Goal: Understand site structure: Understand site structure

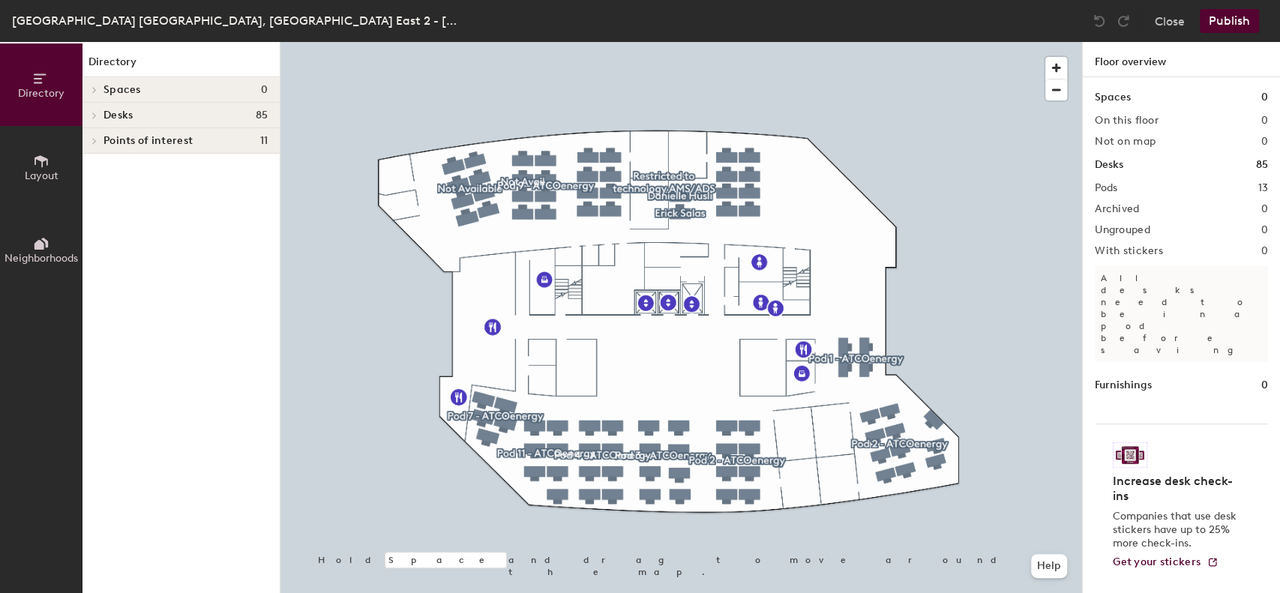
click at [91, 114] on icon at bounding box center [94, 115] width 6 height 7
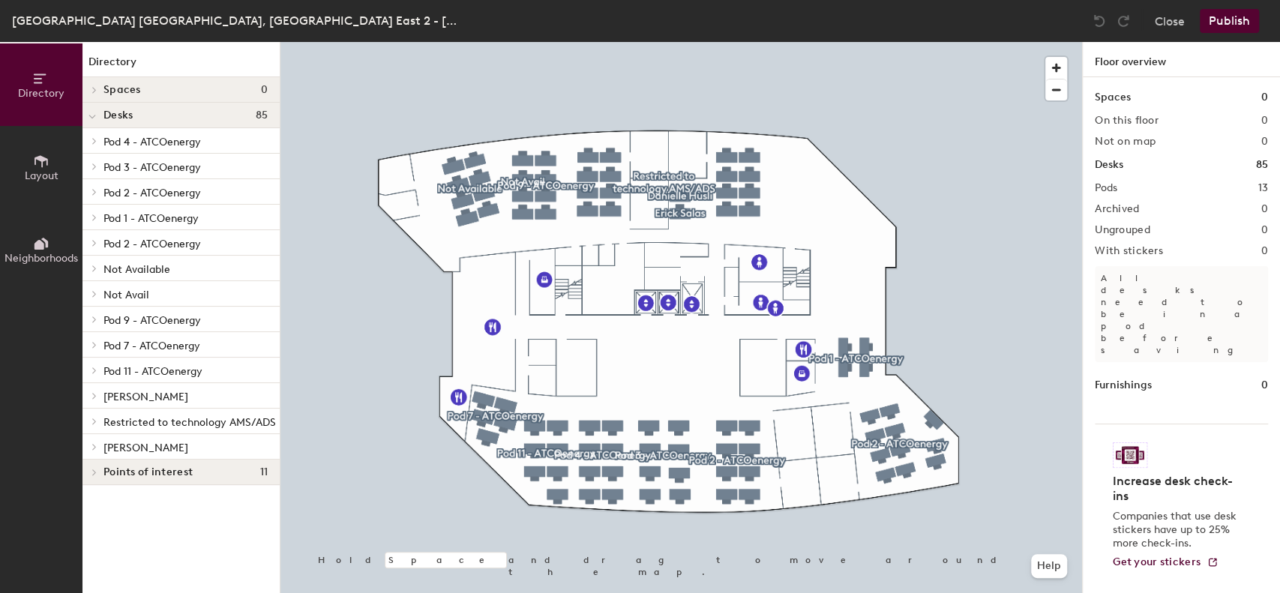
click at [153, 420] on span "Restricted to technology AMS/ADS" at bounding box center [189, 422] width 172 height 13
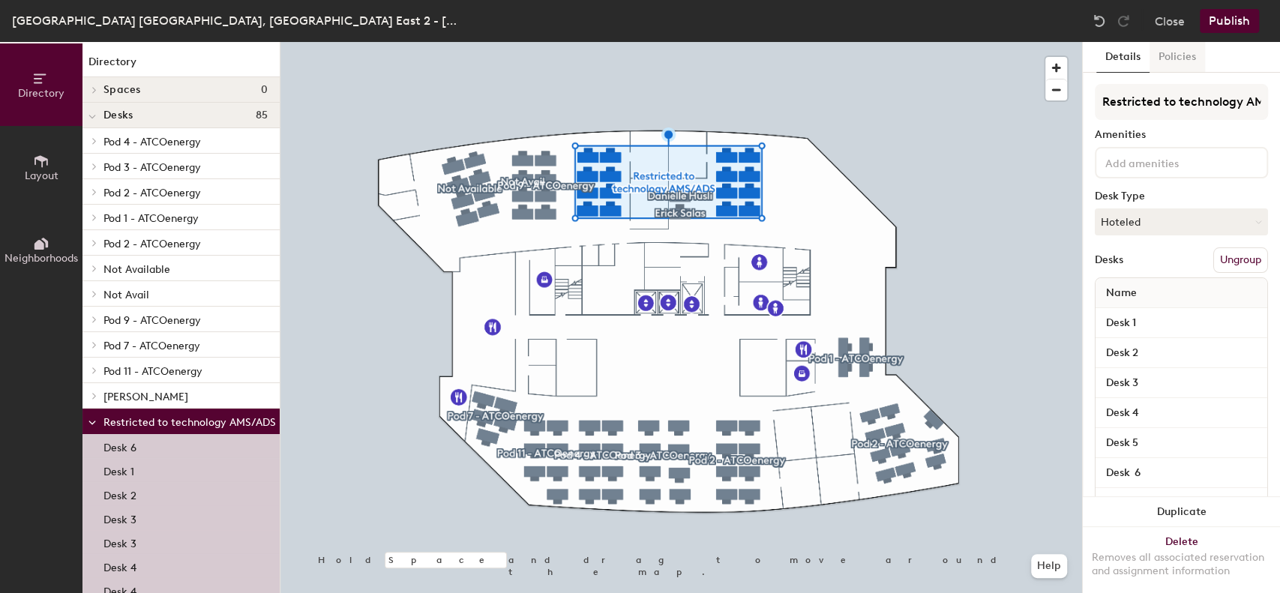
click at [1168, 52] on button "Policies" at bounding box center [1177, 57] width 55 height 31
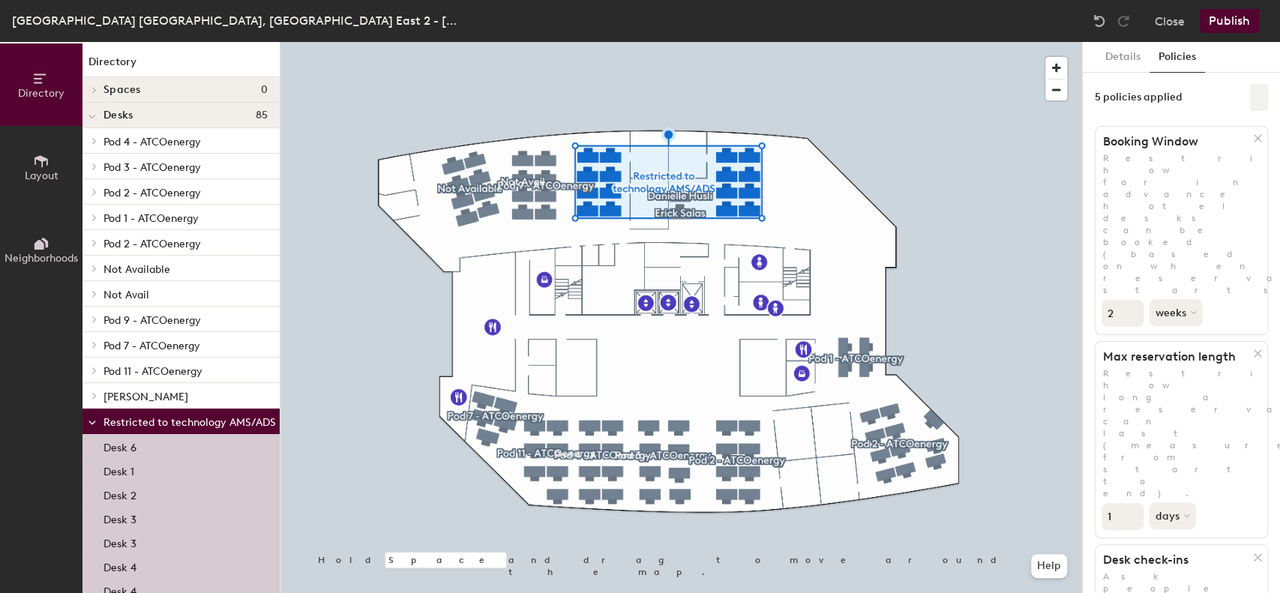
click at [1250, 87] on button at bounding box center [1259, 97] width 18 height 27
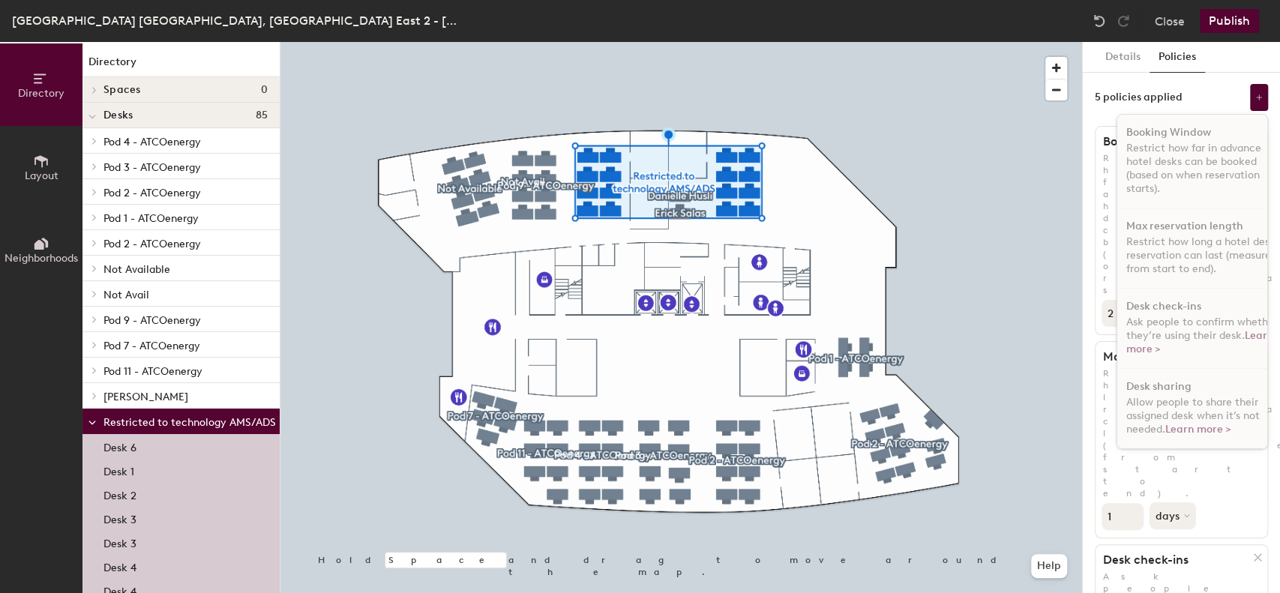
scroll to position [12, 0]
